Goal: Check status: Check status

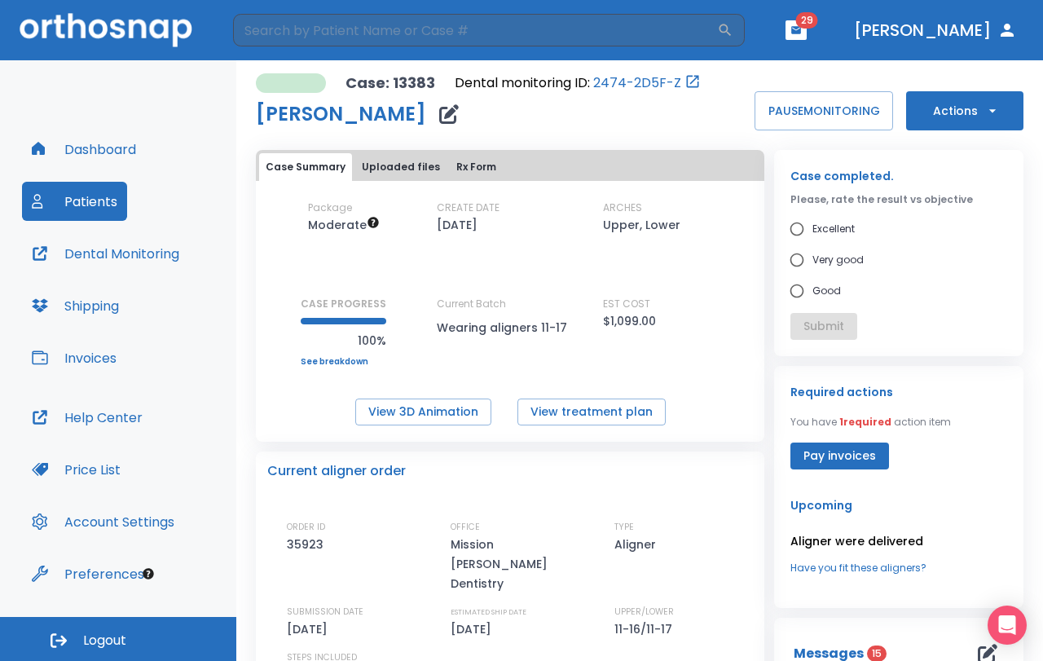
scroll to position [570, 0]
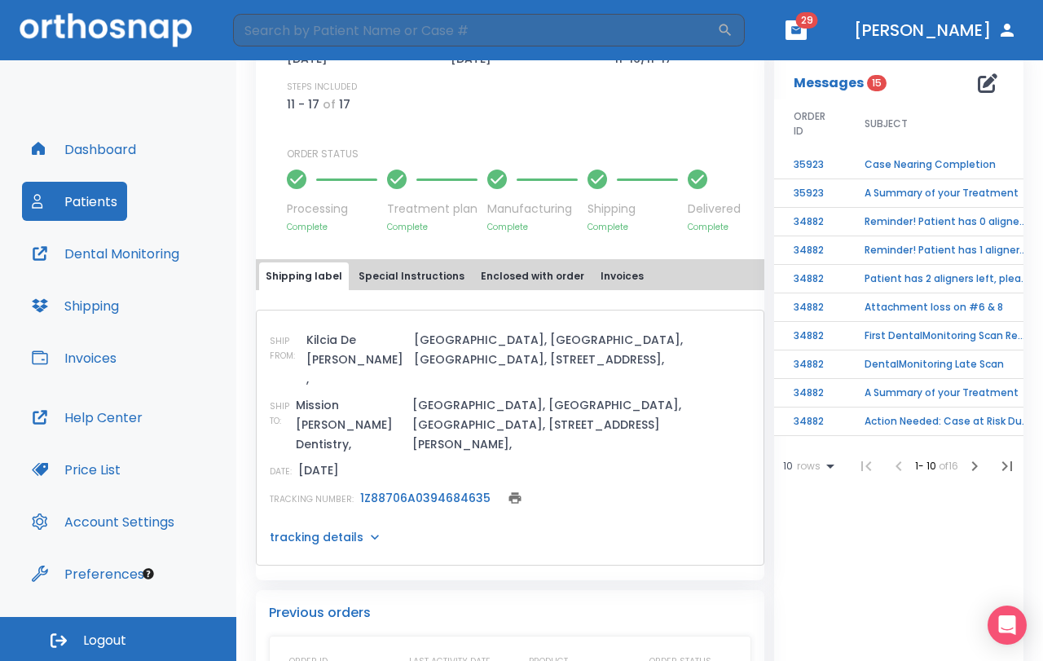
click at [77, 191] on button "Patients" at bounding box center [74, 201] width 105 height 39
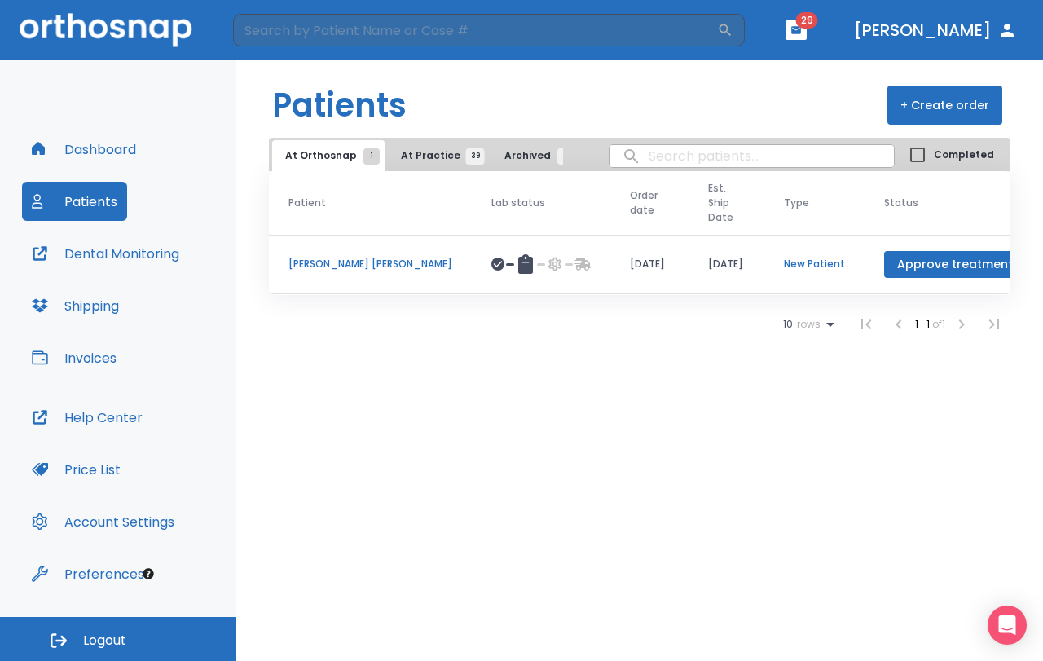
click at [419, 144] on button "At Practice 39" at bounding box center [438, 155] width 100 height 31
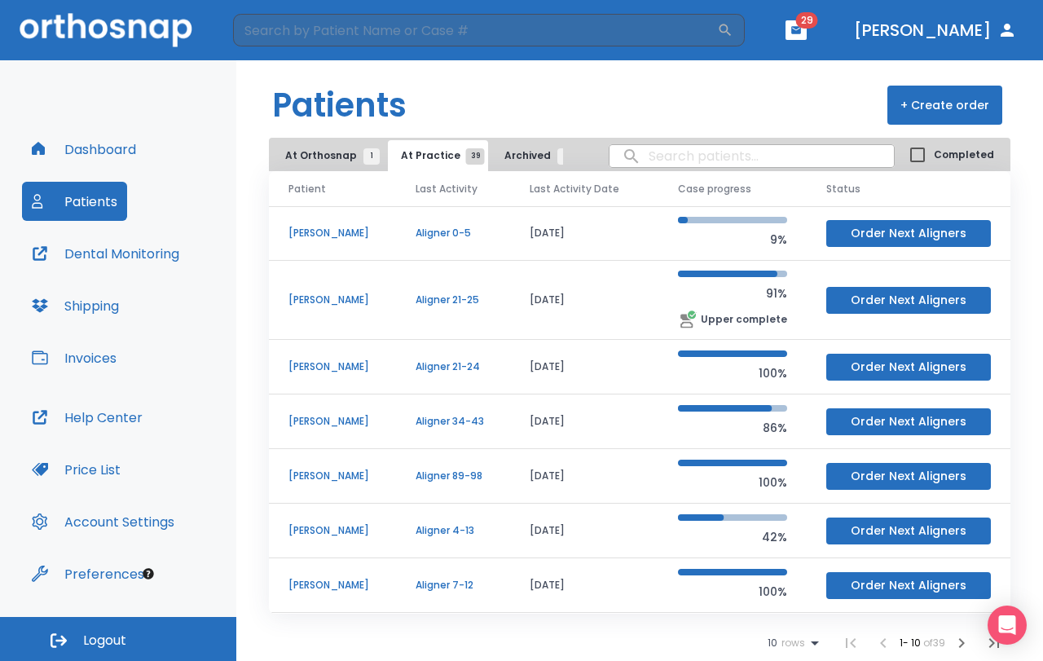
scroll to position [81, 0]
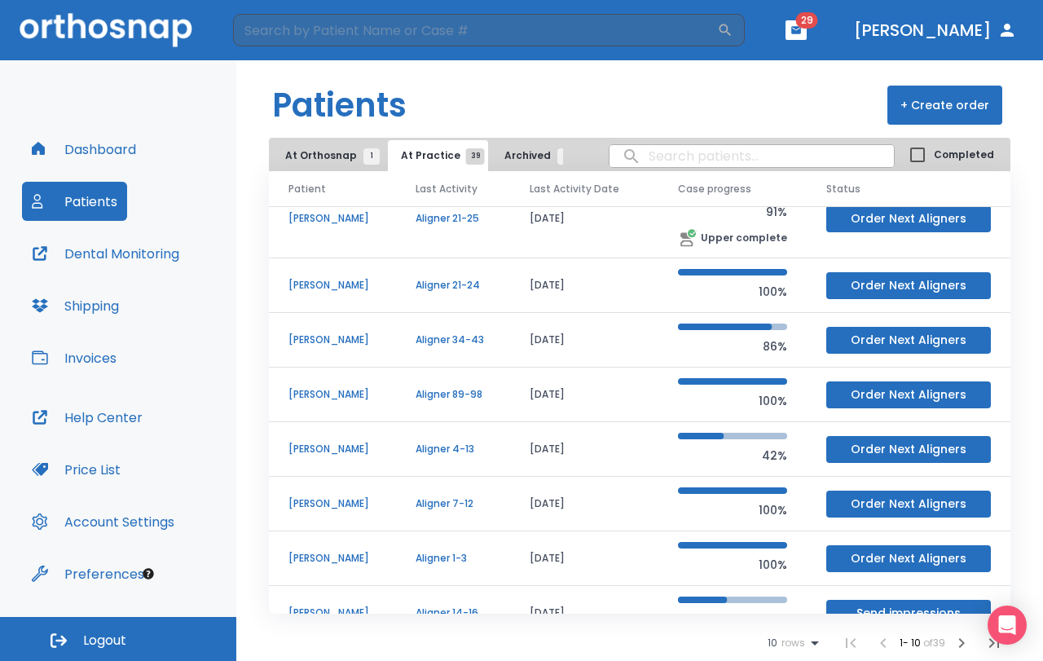
click at [350, 332] on p "[PERSON_NAME]" at bounding box center [332, 339] width 88 height 15
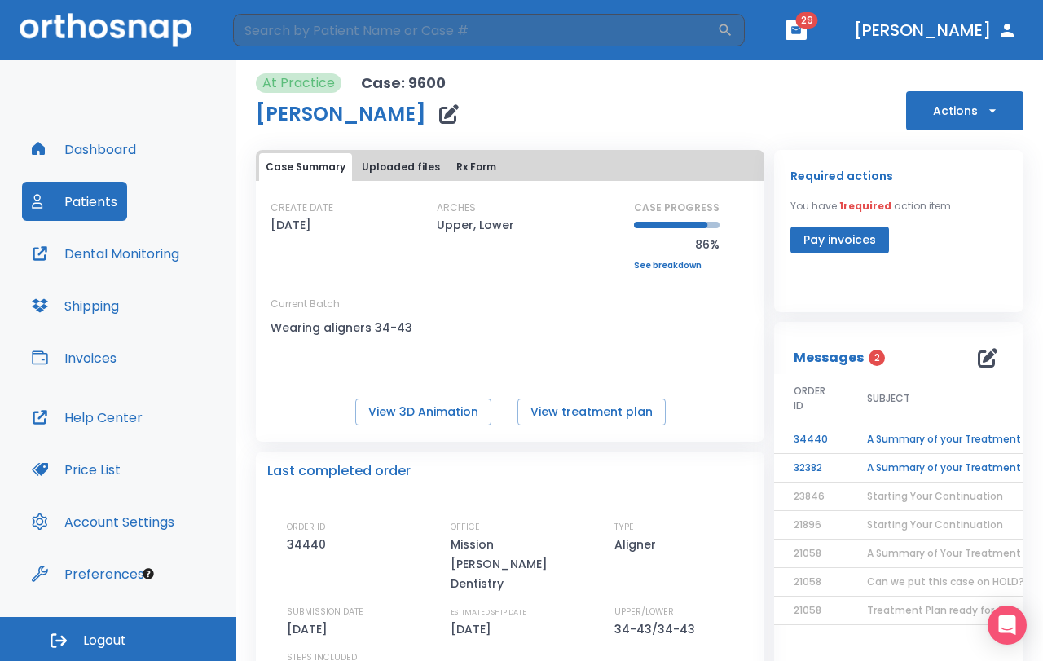
click at [86, 196] on button "Patients" at bounding box center [74, 201] width 105 height 39
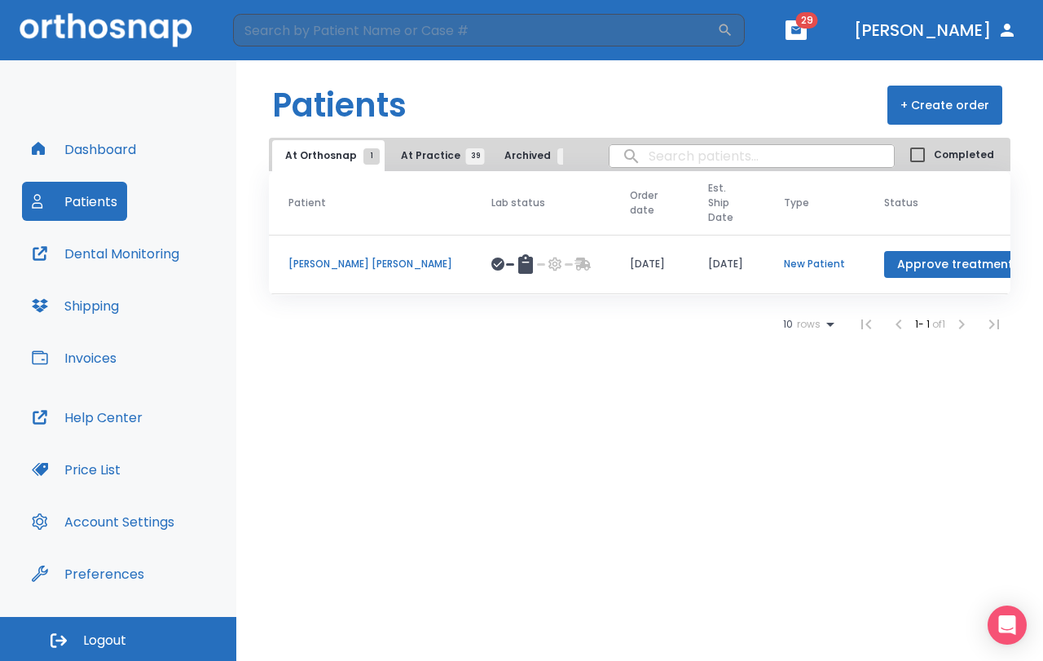
click at [417, 162] on span "At Practice 39" at bounding box center [438, 155] width 74 height 15
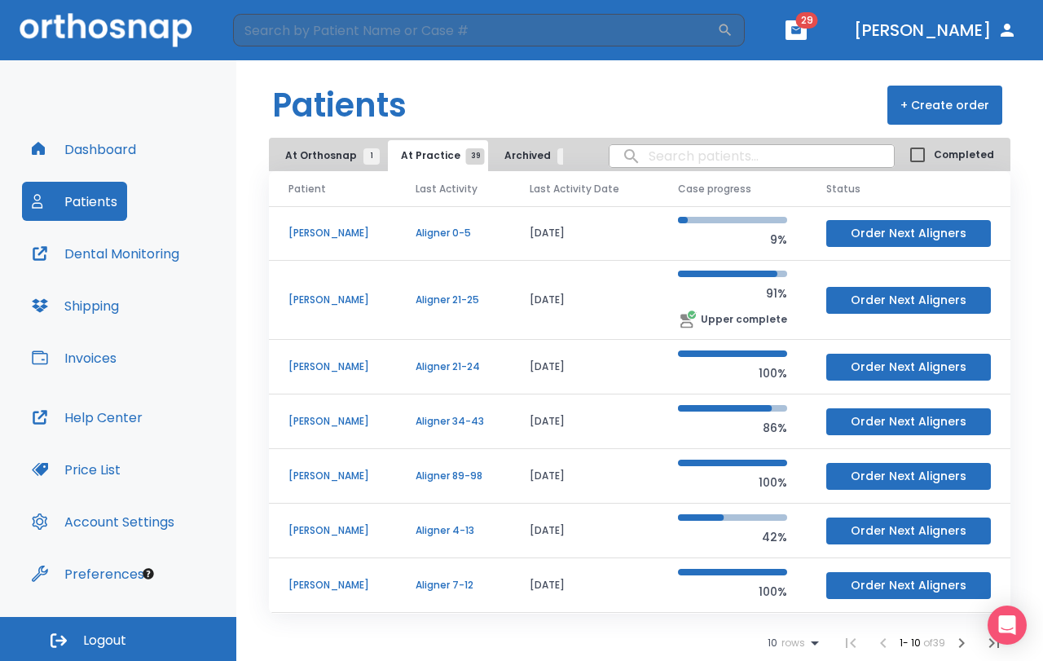
click at [353, 359] on td "[PERSON_NAME]" at bounding box center [332, 367] width 127 height 55
